Goal: Transaction & Acquisition: Download file/media

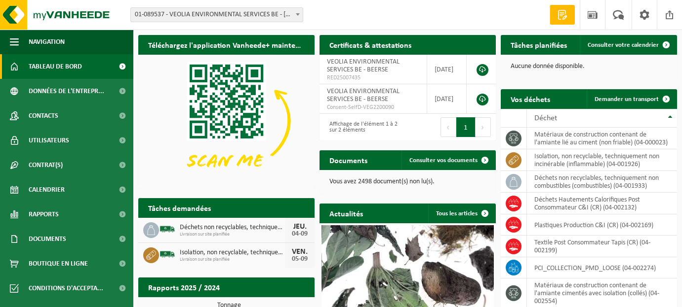
click at [297, 16] on span at bounding box center [298, 14] width 10 height 13
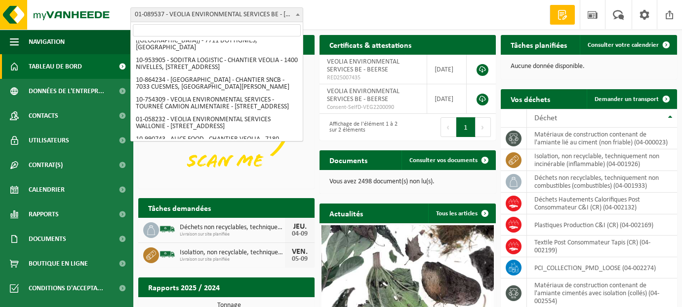
scroll to position [597, 0]
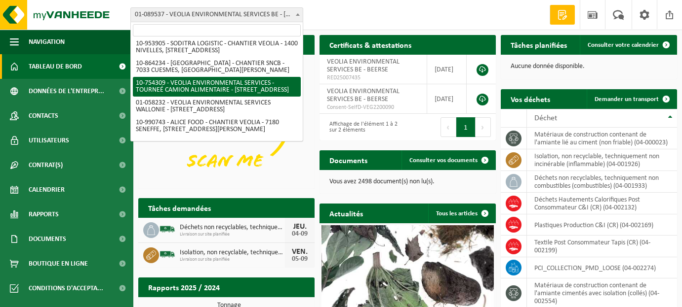
select select "95907"
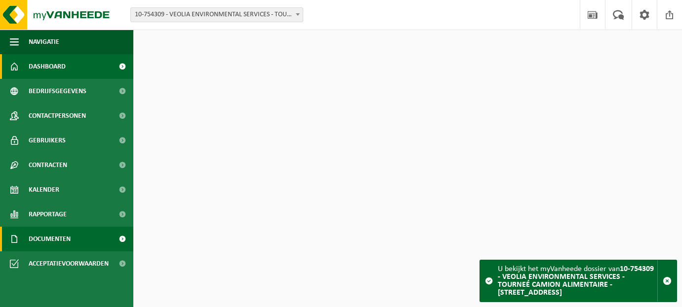
click at [55, 238] on span "Documenten" at bounding box center [50, 239] width 42 height 25
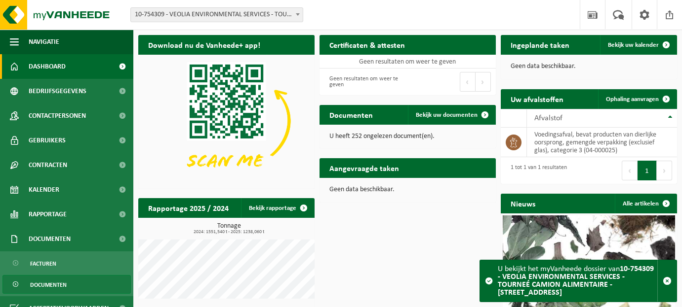
click at [44, 283] on span "Documenten" at bounding box center [48, 285] width 37 height 19
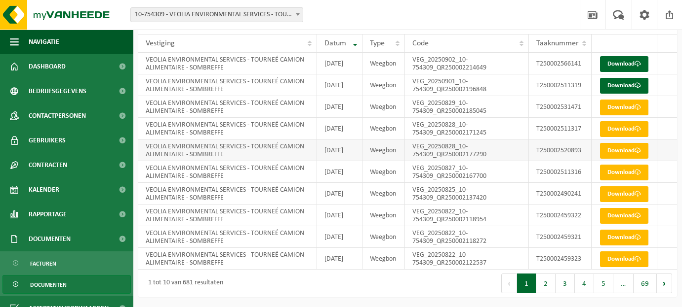
scroll to position [88, 0]
click at [632, 181] on link "Download" at bounding box center [624, 173] width 48 height 16
click at [614, 159] on link "Download" at bounding box center [624, 151] width 48 height 16
click at [634, 132] on span at bounding box center [637, 129] width 6 height 6
click at [613, 106] on link "Download" at bounding box center [624, 108] width 48 height 16
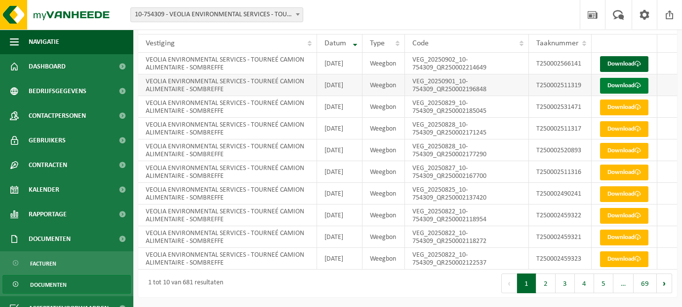
click at [633, 80] on link "Download" at bounding box center [624, 86] width 48 height 16
click at [612, 56] on link "Download" at bounding box center [624, 64] width 48 height 16
click at [615, 202] on link "Download" at bounding box center [624, 195] width 48 height 16
